Goal: Task Accomplishment & Management: Complete application form

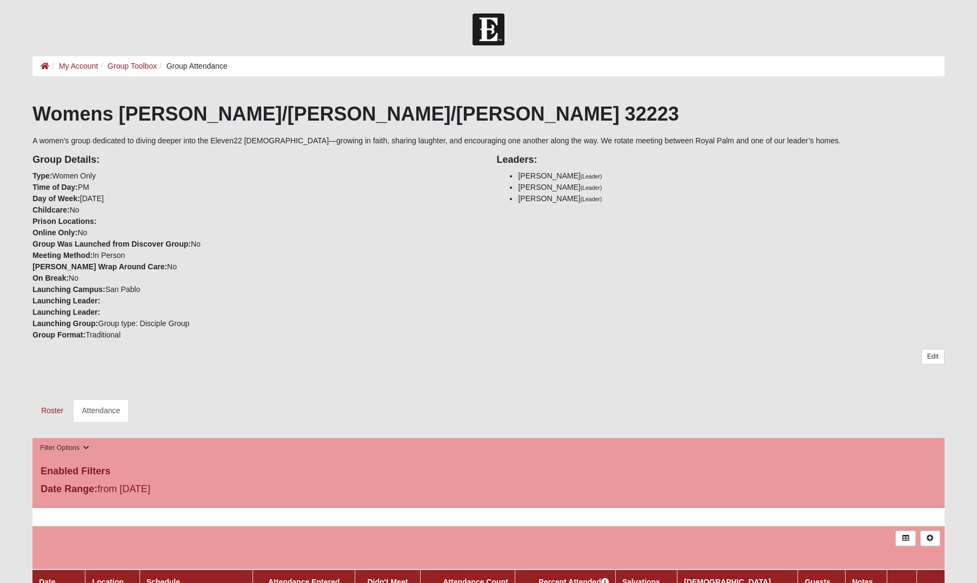
click at [111, 410] on link "Attendance" at bounding box center [101, 410] width 56 height 23
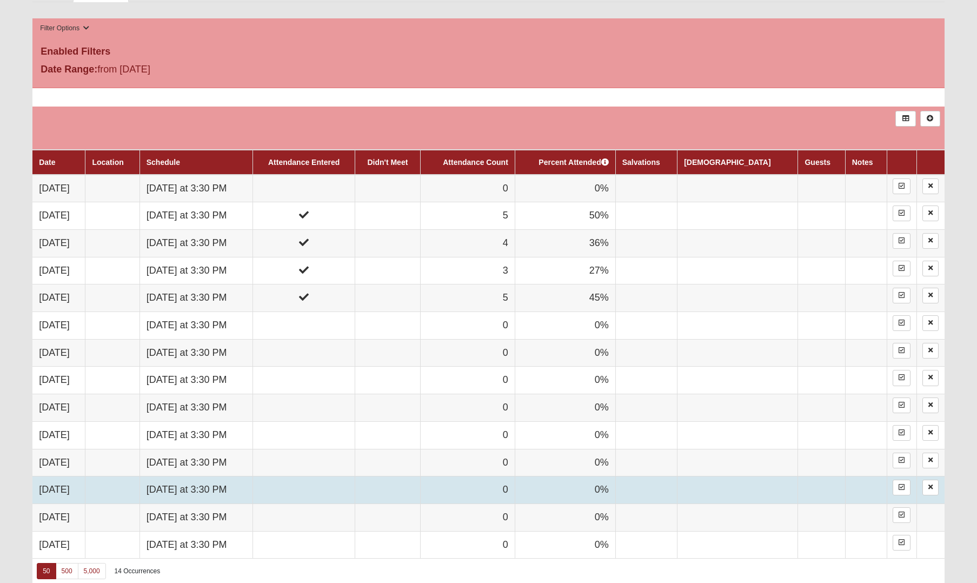
scroll to position [416, 0]
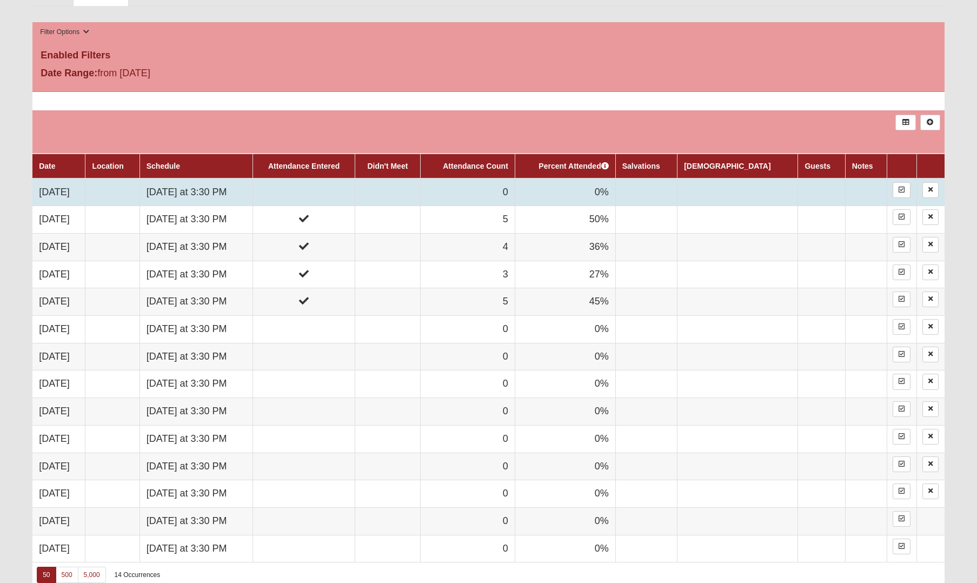
click at [348, 190] on td at bounding box center [303, 192] width 102 height 28
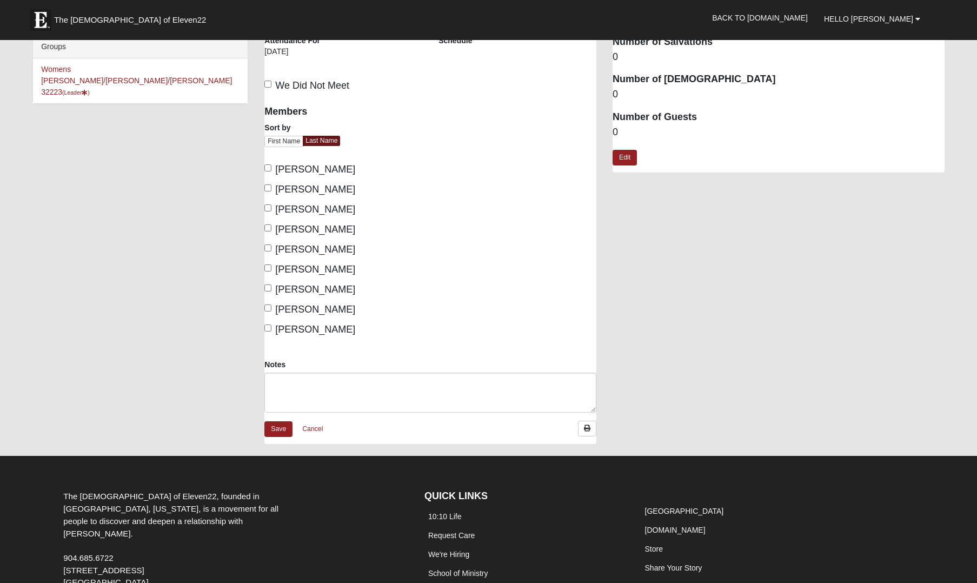
scroll to position [10, 1]
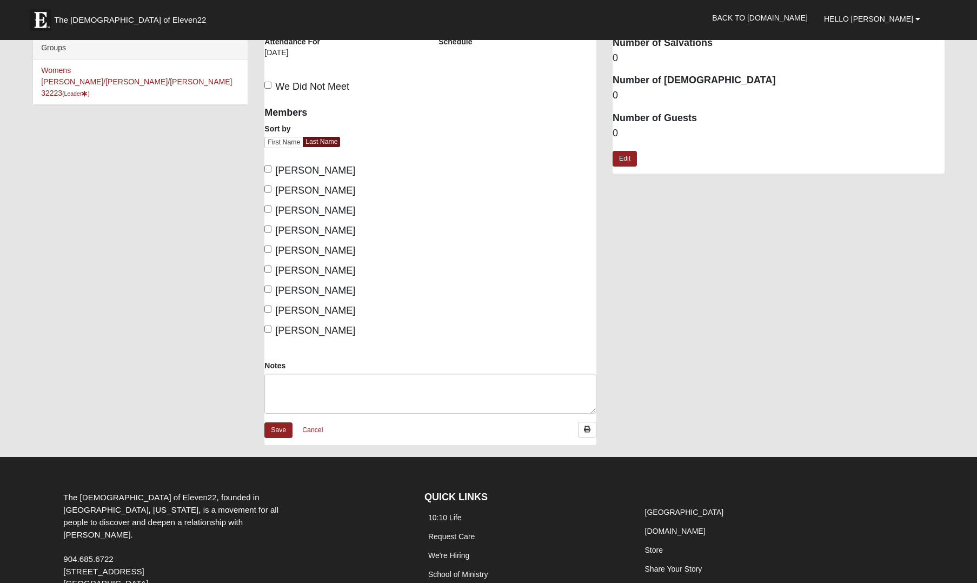
click at [265, 169] on input "Bovee, Pam" at bounding box center [267, 168] width 7 height 7
checkbox input "true"
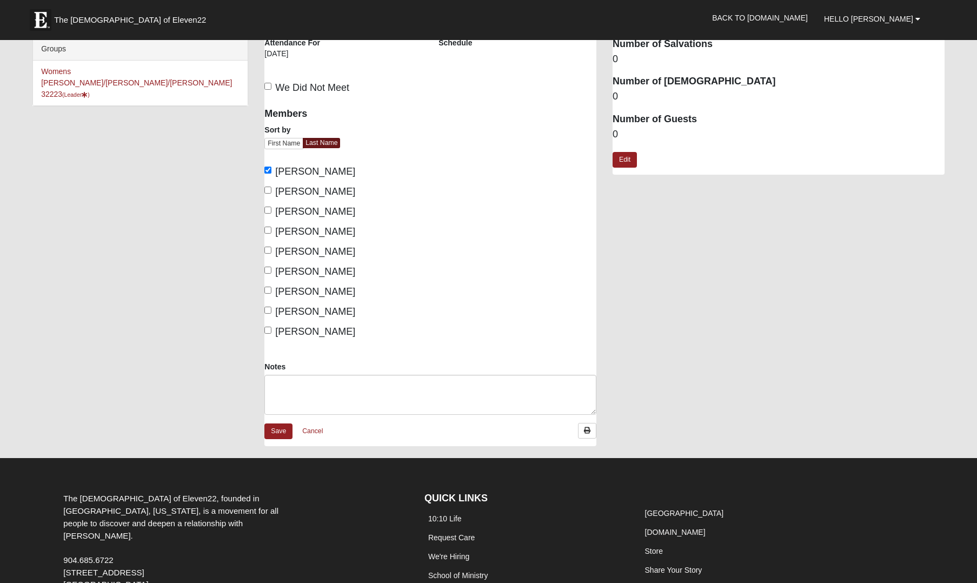
click at [268, 209] on input "Clancy, Jennifer" at bounding box center [267, 210] width 7 height 7
checkbox input "true"
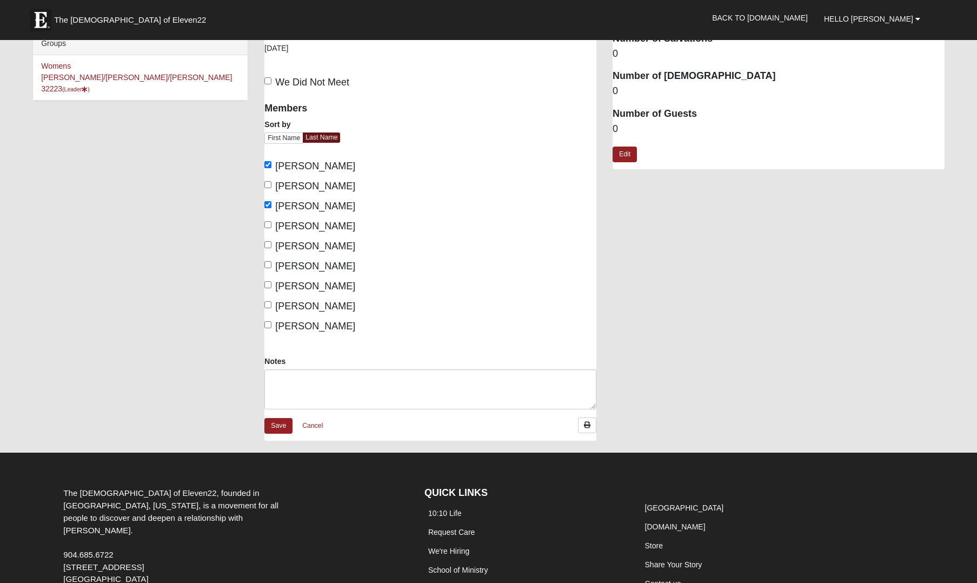
scroll to position [15, 0]
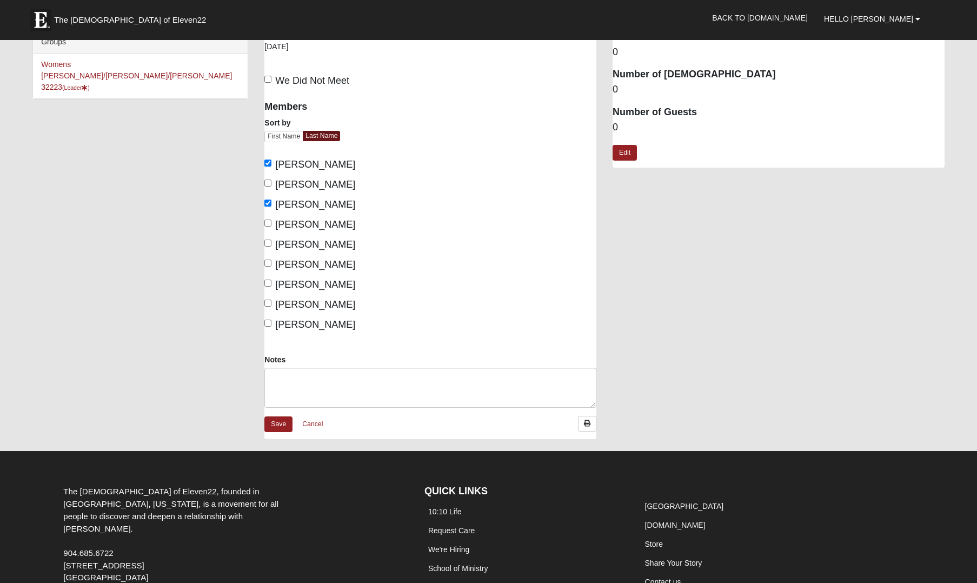
click at [268, 223] on input "Donovan, Linda" at bounding box center [267, 222] width 7 height 7
checkbox input "true"
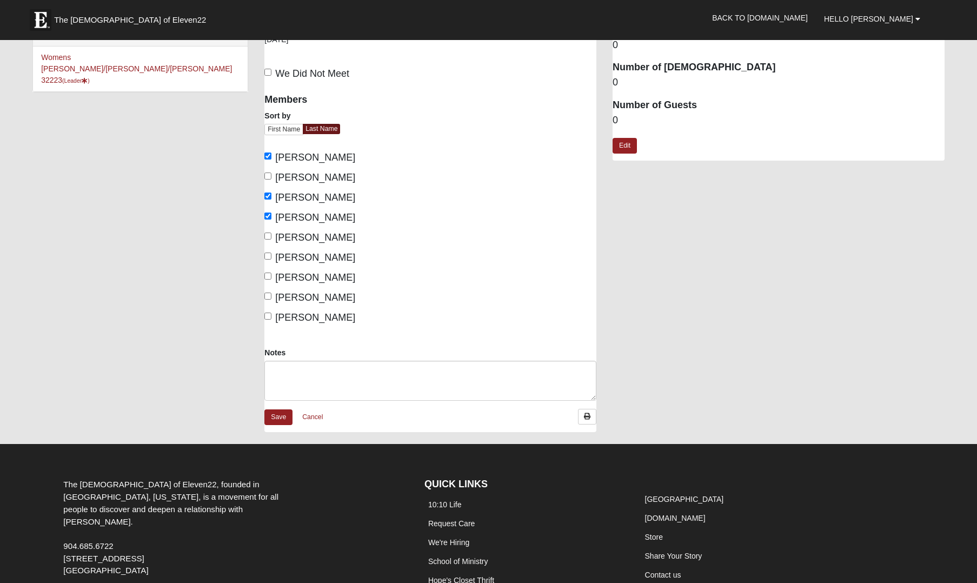
click at [264, 245] on div "Members Sort by First Name Last Name Bovee, Pam Chamberlin, Colleen Clancy, Jen…" at bounding box center [343, 205] width 158 height 238
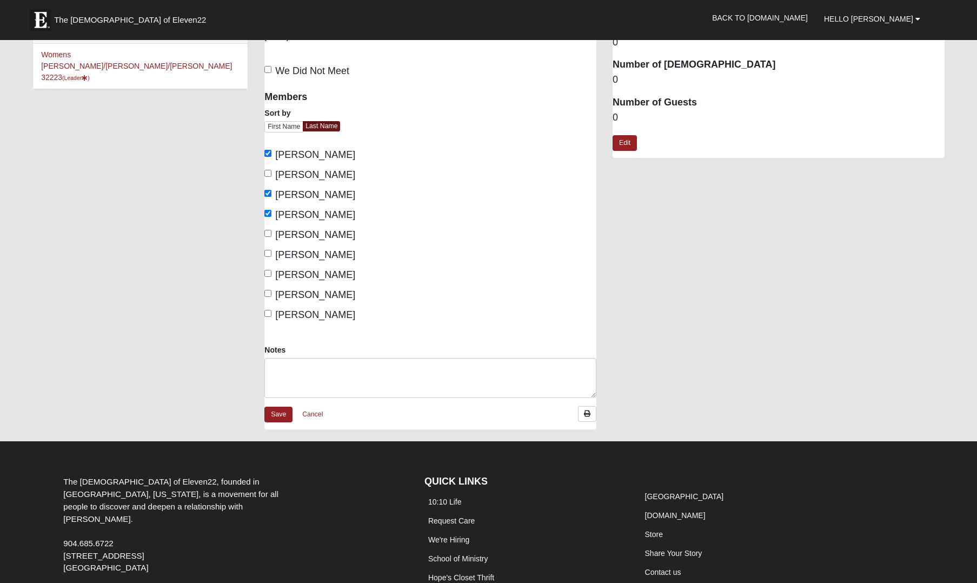
click at [269, 234] on input "Emans, Teresa" at bounding box center [267, 233] width 7 height 7
checkbox input "true"
click at [268, 250] on input "Greer, Jenny" at bounding box center [267, 253] width 7 height 7
checkbox input "true"
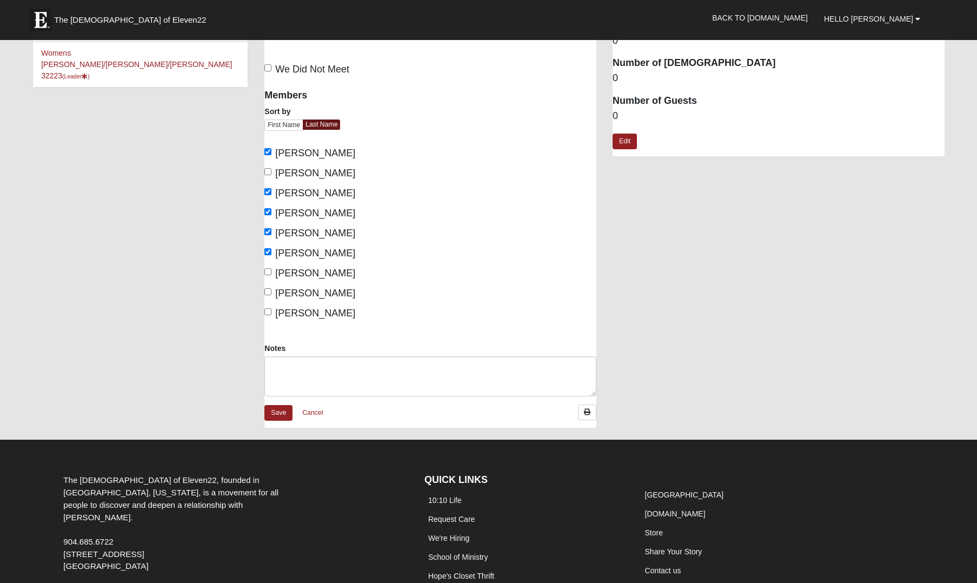
scroll to position [18, 0]
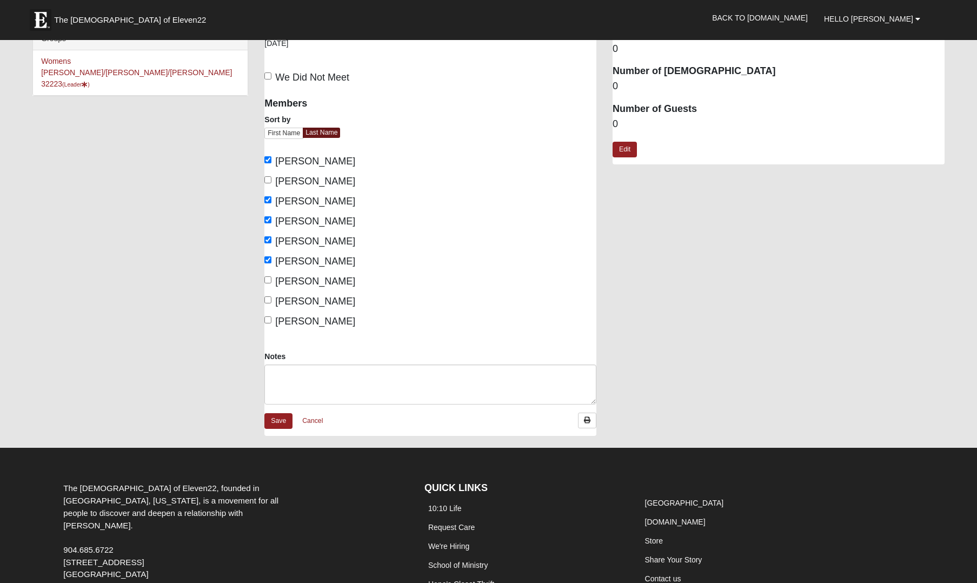
click at [270, 277] on input "McCullers, Brenda" at bounding box center [267, 279] width 7 height 7
checkbox input "true"
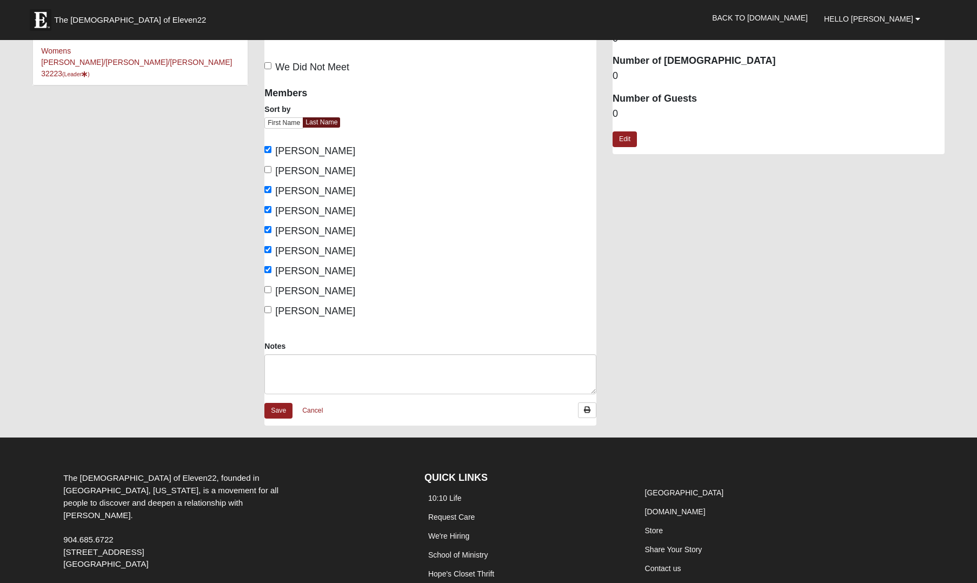
scroll to position [25, 0]
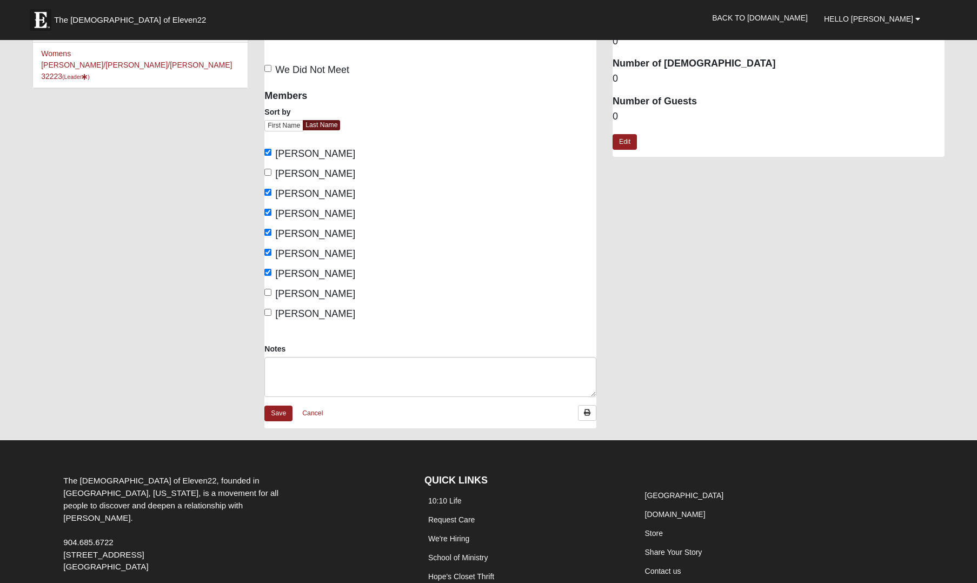
click at [268, 310] on label "Wagner, Donna" at bounding box center [309, 314] width 91 height 15
click at [268, 310] on input "Wagner, Donna" at bounding box center [267, 312] width 7 height 7
checkbox input "true"
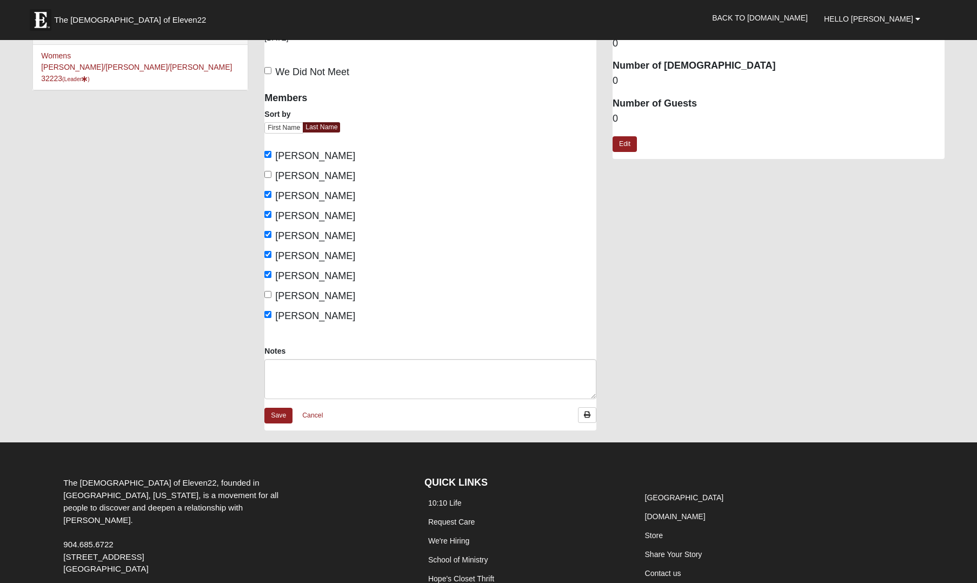
scroll to position [25, 0]
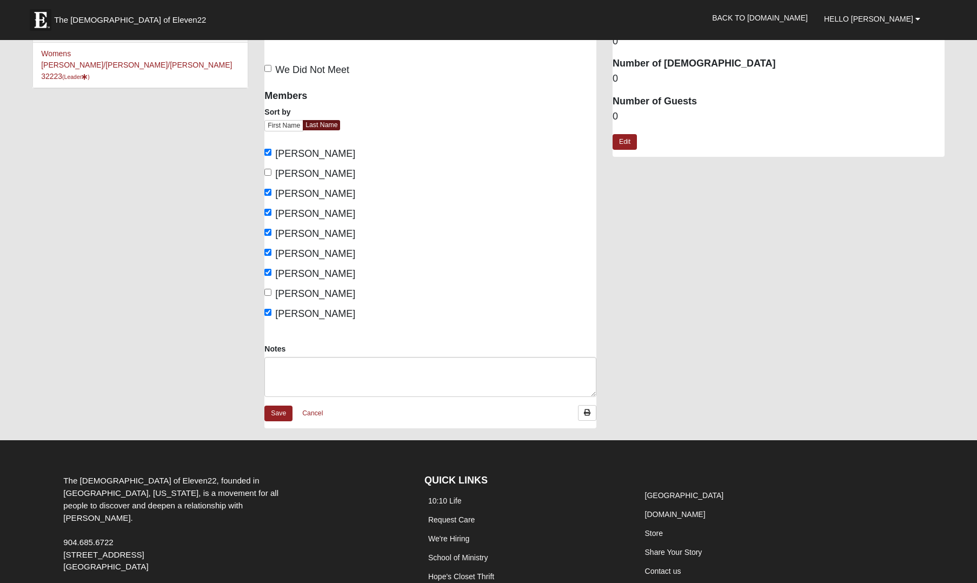
click at [269, 291] on input "Pinner, Brenda" at bounding box center [267, 292] width 7 height 7
checkbox input "true"
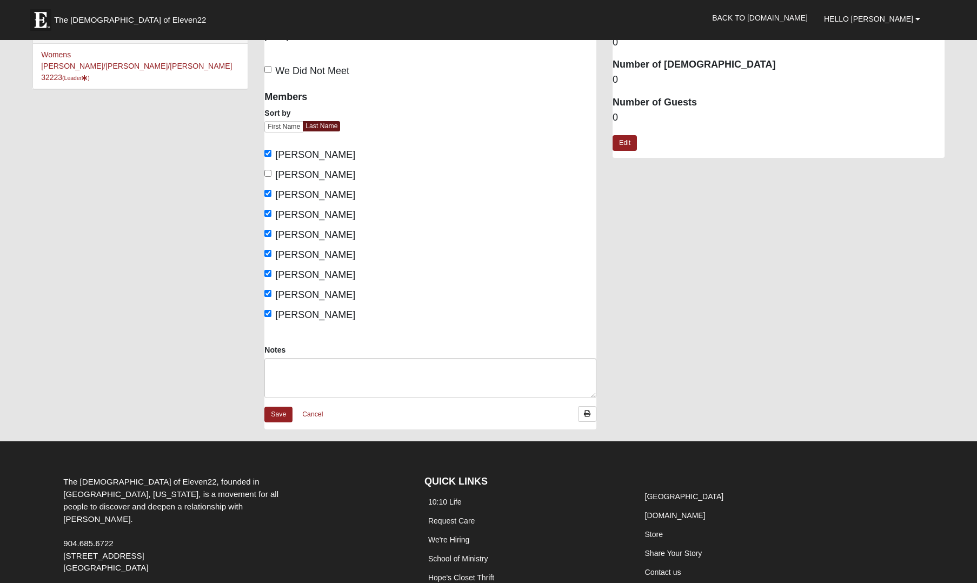
click at [271, 273] on input "McCullers, Brenda" at bounding box center [267, 273] width 7 height 7
checkbox input "false"
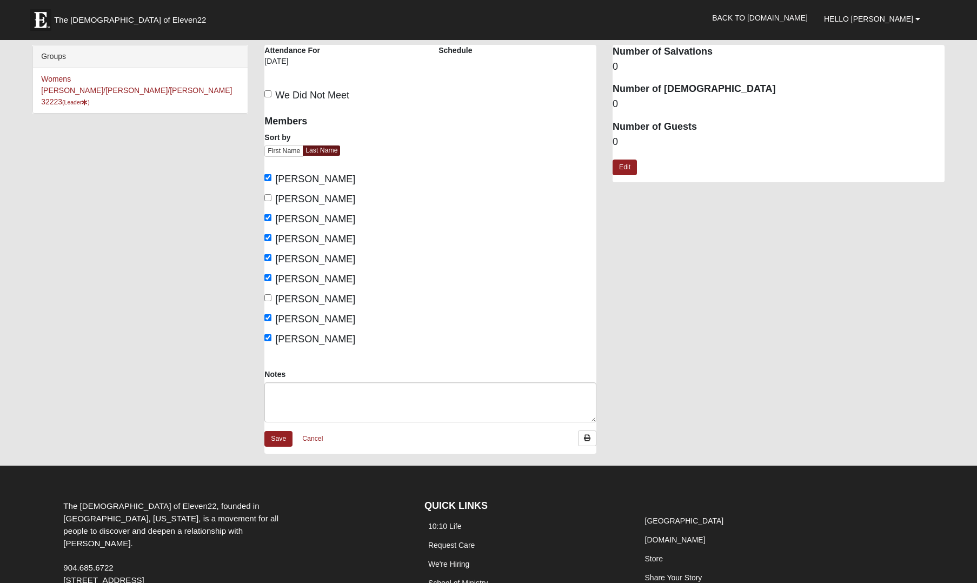
scroll to position [0, 0]
click at [281, 437] on link "Save" at bounding box center [278, 439] width 28 height 16
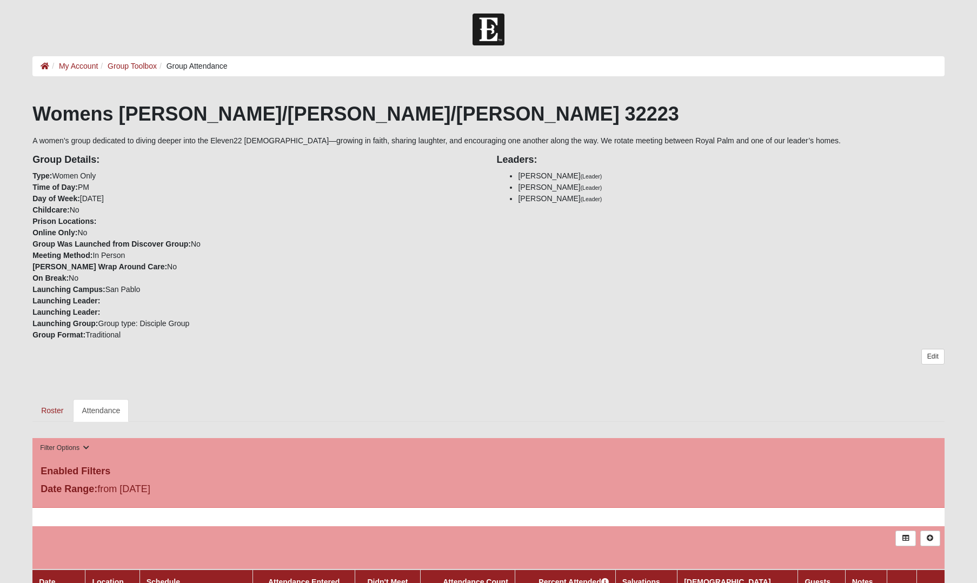
click at [107, 414] on link "Attendance" at bounding box center [101, 410] width 56 height 23
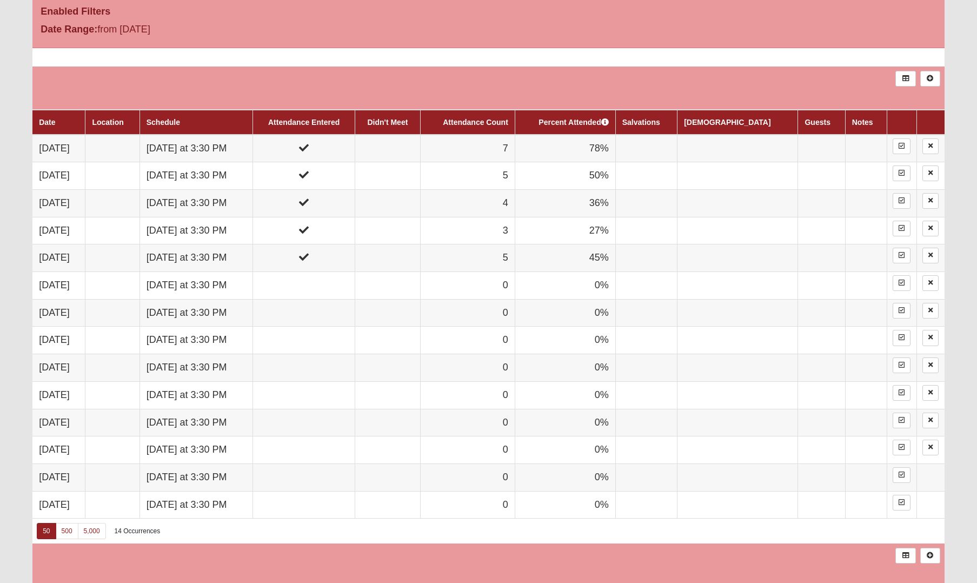
scroll to position [474, 0]
